Goal: Task Accomplishment & Management: Use online tool/utility

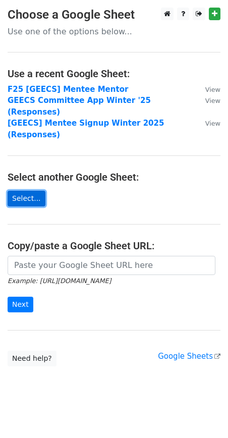
click at [21, 191] on link "Select..." at bounding box center [27, 199] width 38 height 16
click at [31, 191] on link "Select..." at bounding box center [27, 199] width 38 height 16
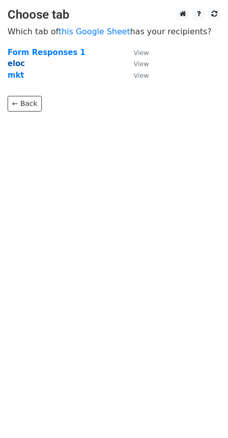
click at [11, 65] on strong "eloc" at bounding box center [17, 63] width 18 height 9
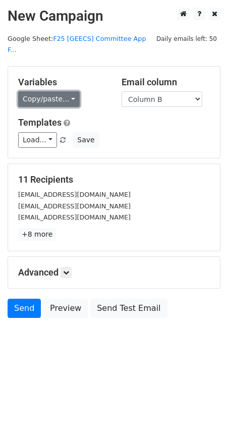
click at [62, 91] on link "Copy/paste..." at bounding box center [49, 99] width 62 height 16
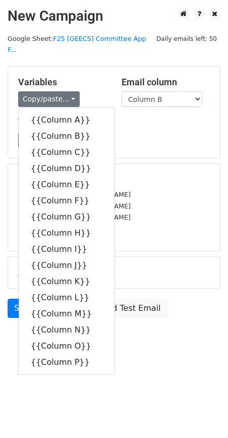
click at [159, 140] on div "Variables Copy/paste... {{Column A}} {{Column B}} {{Column C}} {{Column D}} {{C…" at bounding box center [114, 112] width 212 height 91
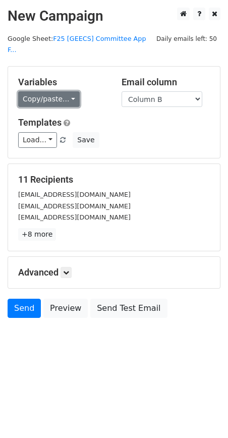
click at [53, 91] on link "Copy/paste..." at bounding box center [49, 99] width 62 height 16
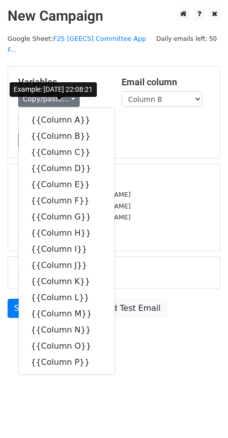
click at [144, 118] on div "Templates Load... No templates saved Save" at bounding box center [114, 132] width 207 height 31
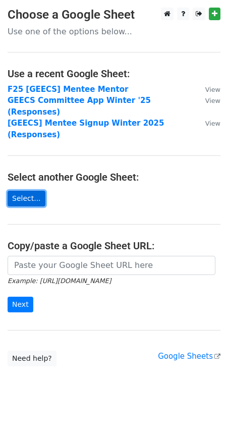
click at [35, 191] on link "Select..." at bounding box center [27, 199] width 38 height 16
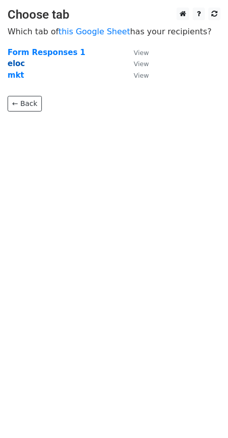
click at [19, 64] on strong "eloc" at bounding box center [17, 63] width 18 height 9
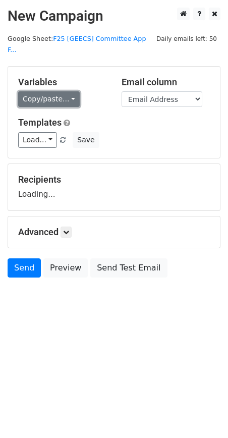
click at [45, 93] on link "Copy/paste..." at bounding box center [49, 99] width 62 height 16
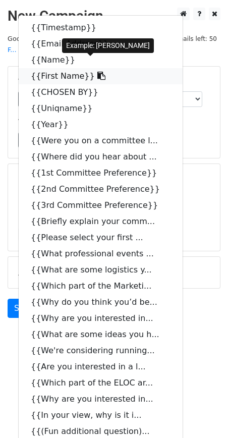
click at [53, 68] on link "{{First Name}}" at bounding box center [101, 76] width 164 height 16
